Goal: Find specific page/section: Find specific page/section

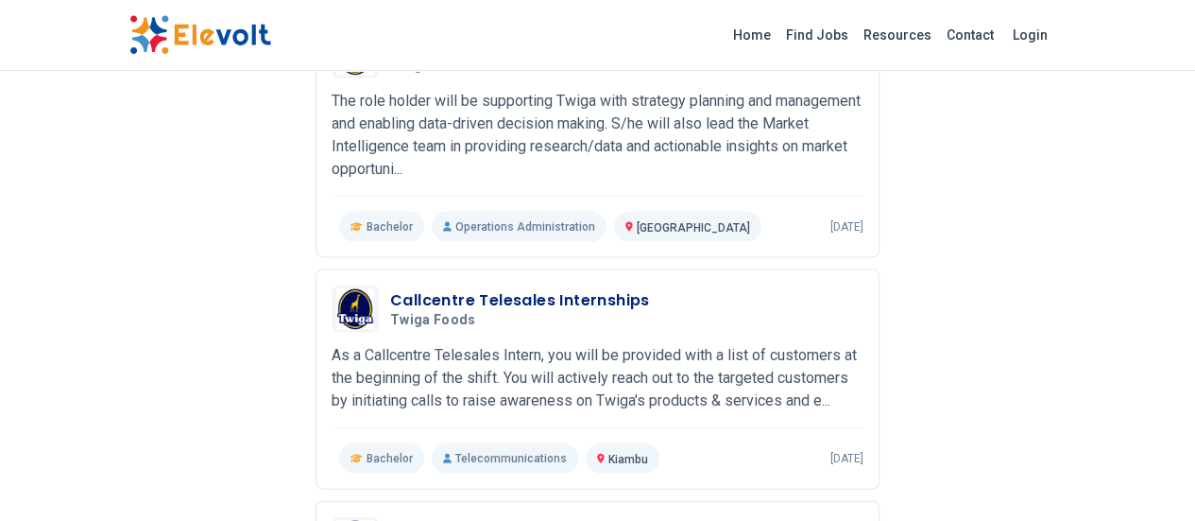
scroll to position [2277, 0]
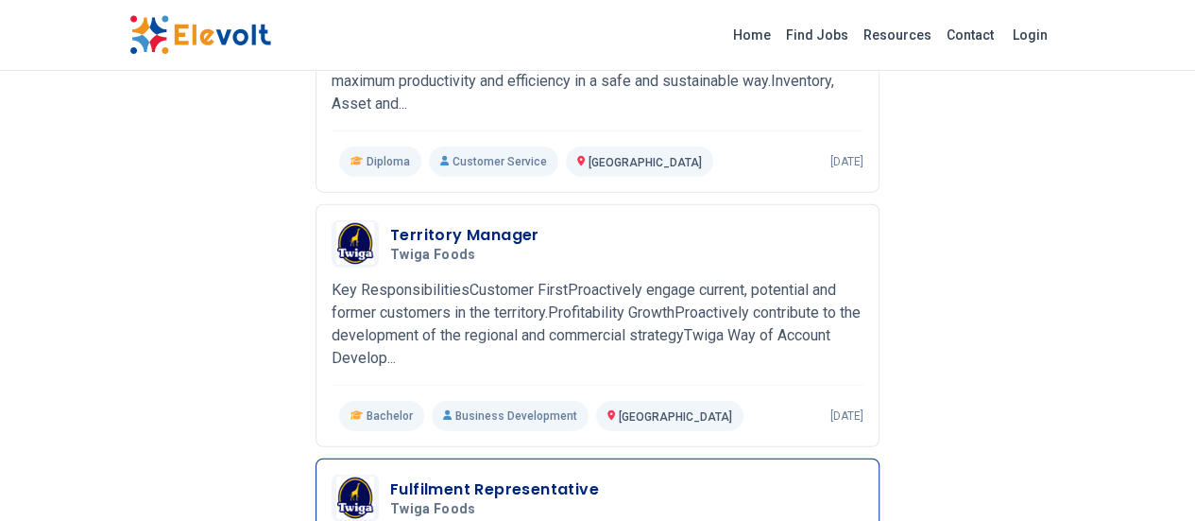
scroll to position [2221, 0]
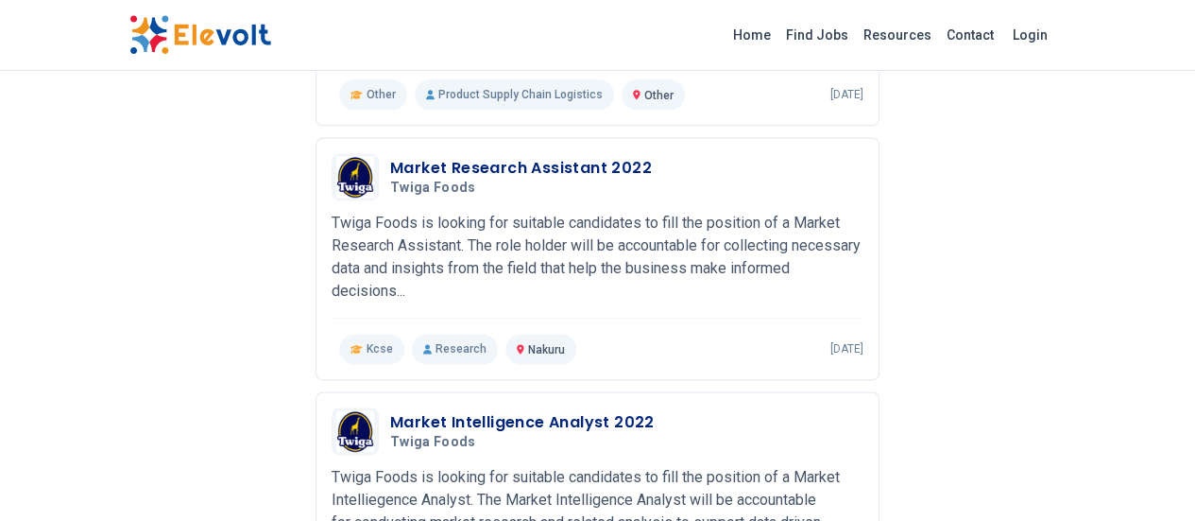
scroll to position [1366, 0]
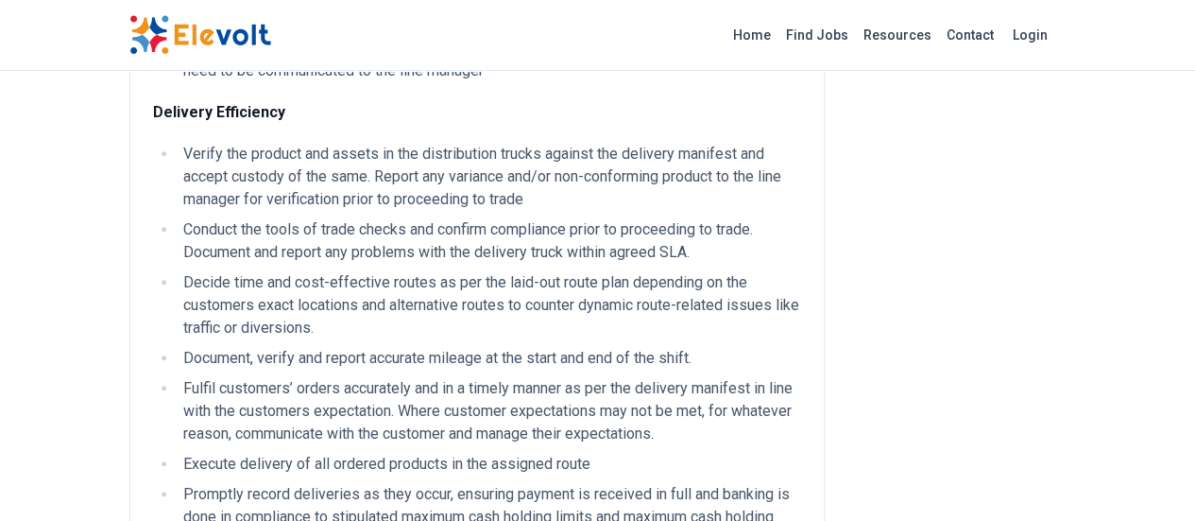
scroll to position [455, 0]
